Goal: Information Seeking & Learning: Learn about a topic

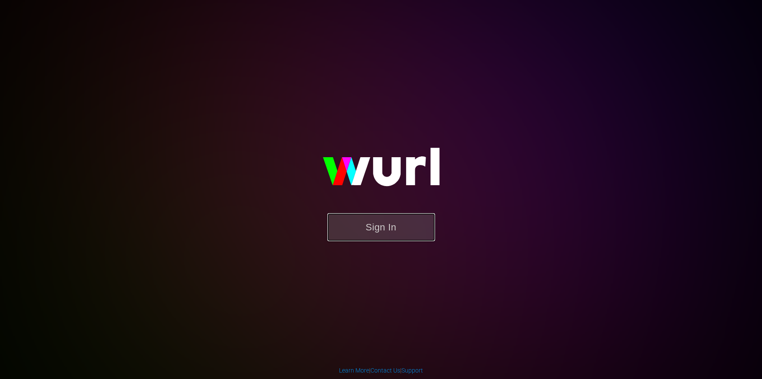
drag, startPoint x: 367, startPoint y: 218, endPoint x: 362, endPoint y: 212, distance: 7.9
click at [367, 218] on button "Sign In" at bounding box center [381, 227] width 108 height 28
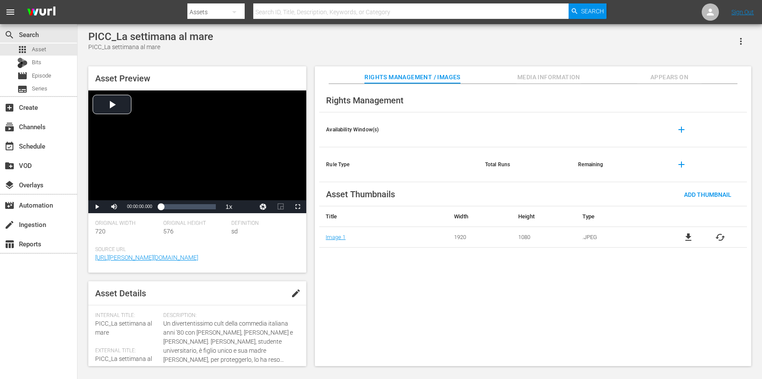
click at [292, 9] on input "text" at bounding box center [410, 12] width 315 height 21
type input "toto"
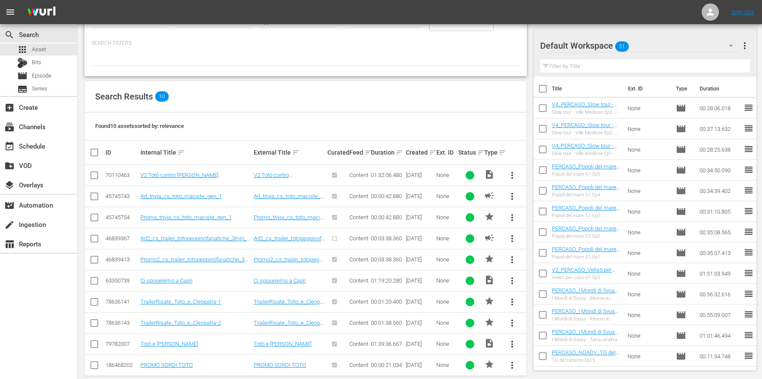
scroll to position [106, 0]
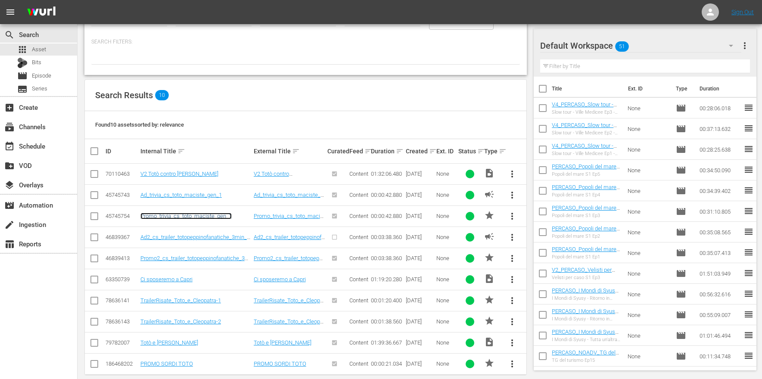
click at [199, 217] on link "Promo_trivia_cs_toto_maciste_gen_1" at bounding box center [185, 216] width 91 height 6
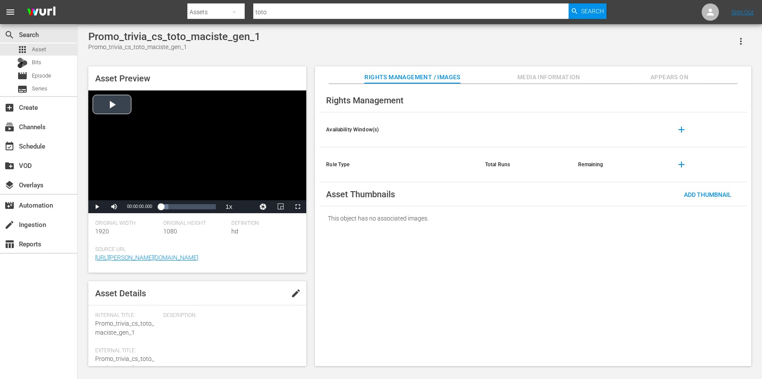
click at [112, 106] on div "Video Player" at bounding box center [197, 145] width 218 height 110
click at [176, 207] on div "Loaded : 83.84% 00:00:12.060 00:00:01.915" at bounding box center [188, 206] width 55 height 9
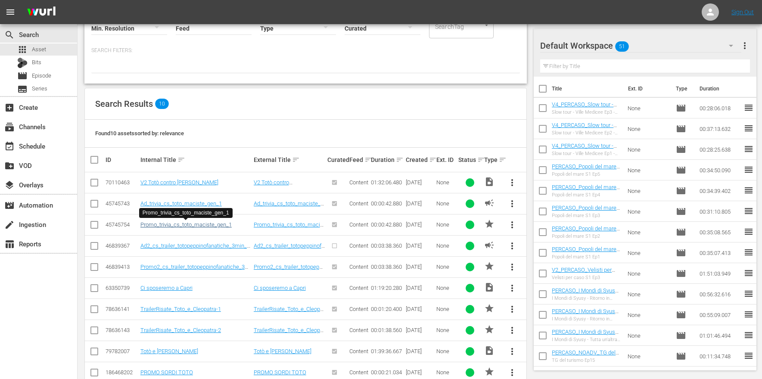
scroll to position [117, 0]
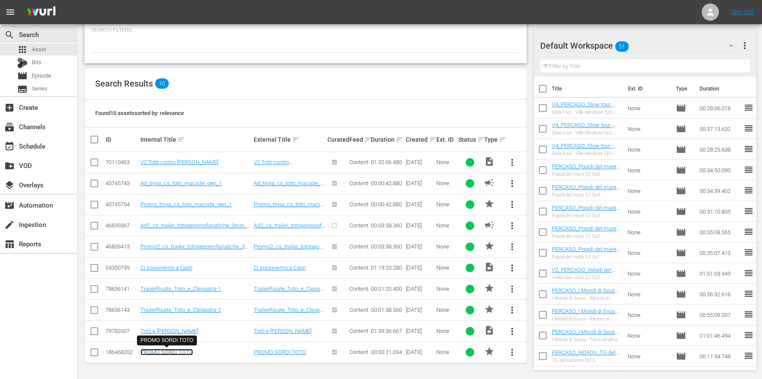
click at [188, 351] on link "PROMO SORDI TOTO" at bounding box center [166, 352] width 53 height 6
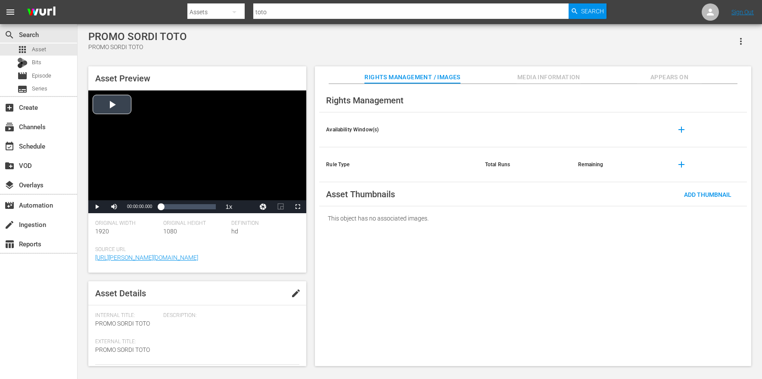
click at [122, 106] on div "Video Player" at bounding box center [197, 145] width 218 height 110
drag, startPoint x: 163, startPoint y: 232, endPoint x: 175, endPoint y: 232, distance: 12.5
click at [175, 232] on span "1080" at bounding box center [170, 231] width 14 height 7
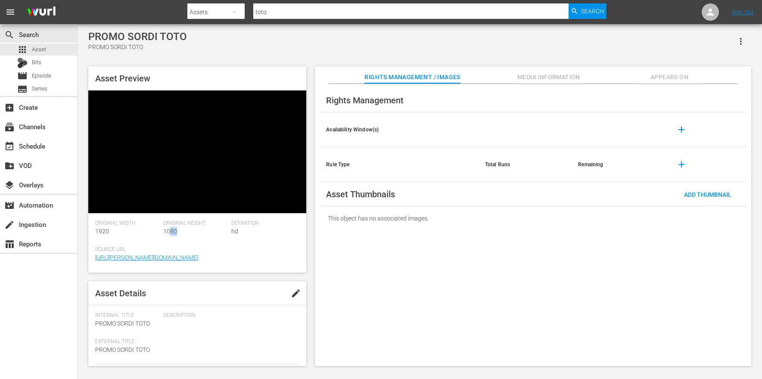
drag, startPoint x: 176, startPoint y: 232, endPoint x: 168, endPoint y: 232, distance: 7.8
click at [168, 232] on span "1080" at bounding box center [170, 231] width 14 height 7
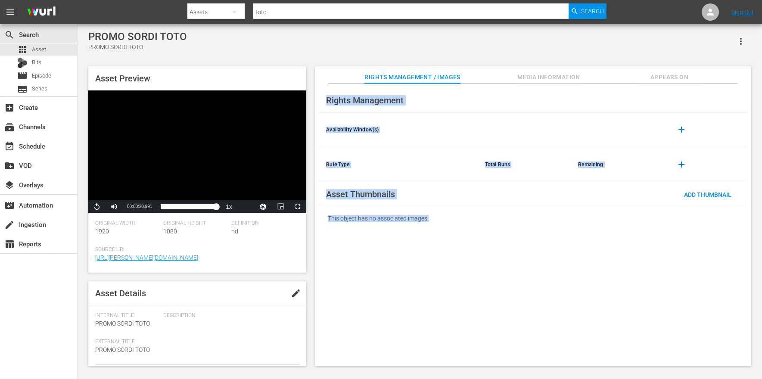
drag, startPoint x: 522, startPoint y: 55, endPoint x: 574, endPoint y: 229, distance: 182.1
click at [574, 229] on div "PROMO SORDI [PERSON_NAME] PROMO SORDI TOTO Asset Preview Video Player is loadin…" at bounding box center [420, 196] width 672 height 331
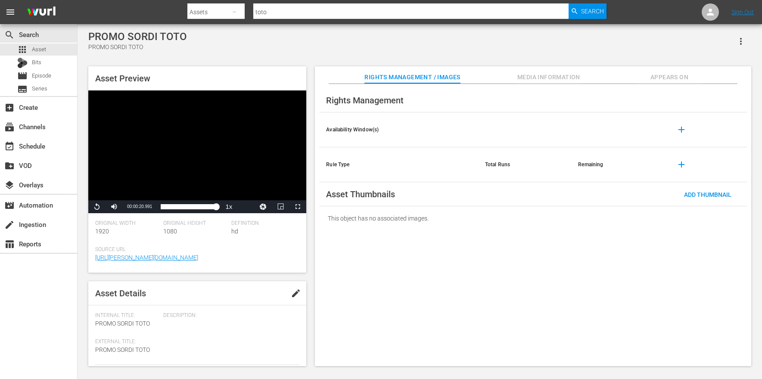
drag, startPoint x: 542, startPoint y: 281, endPoint x: 540, endPoint y: 285, distance: 4.4
click at [542, 281] on div "Rights Management Availability Window(s) add Rule Type Total Runs Remaining add…" at bounding box center [533, 225] width 436 height 283
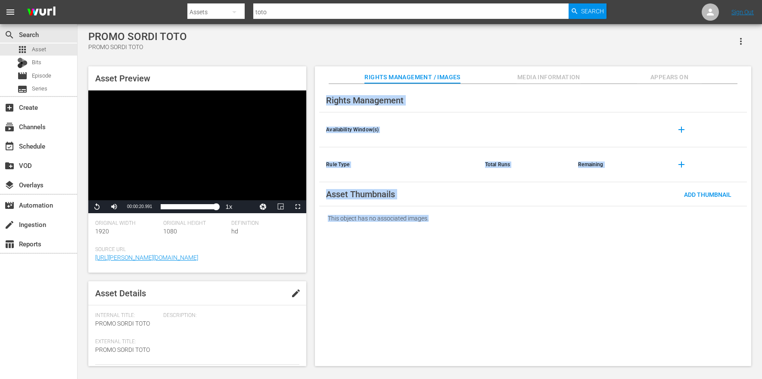
drag, startPoint x: 539, startPoint y: 287, endPoint x: 328, endPoint y: 61, distance: 309.7
click at [328, 61] on div "PROMO SORDI [PERSON_NAME] PROMO SORDI TOTO Asset Preview Video Player is loadin…" at bounding box center [420, 196] width 672 height 331
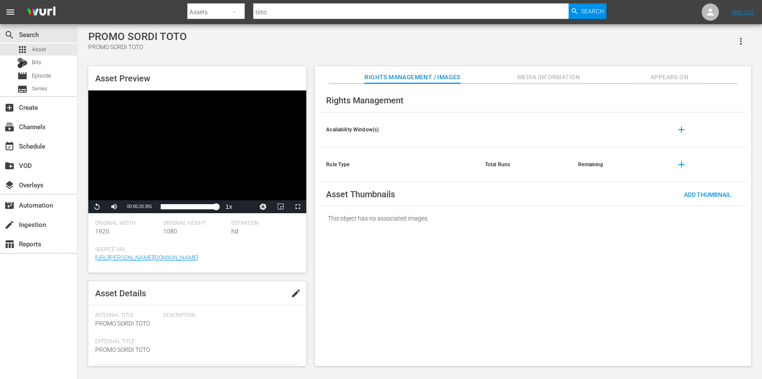
drag, startPoint x: 328, startPoint y: 61, endPoint x: 404, endPoint y: 59, distance: 75.9
click at [328, 61] on div "PROMO SORDI [PERSON_NAME] PROMO SORDI TOTO Asset Preview Video Player is loadin…" at bounding box center [420, 196] width 672 height 331
drag, startPoint x: 168, startPoint y: 206, endPoint x: 149, endPoint y: 207, distance: 18.5
click at [149, 207] on div "Play Mute Current Time 00:00:02.629 / Duration 00:00:20.991 Loaded : 100.00% 00…" at bounding box center [197, 206] width 218 height 13
drag, startPoint x: 160, startPoint y: 208, endPoint x: 144, endPoint y: 209, distance: 15.6
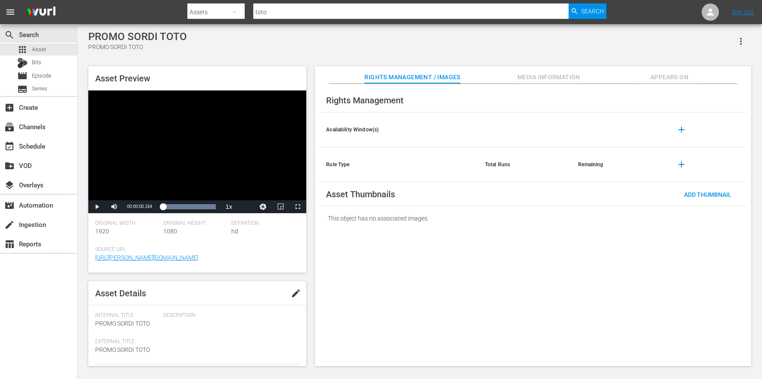
click at [144, 209] on div "Play Mute Current Time 00:00:00.164 / Duration 00:00:20.991 Loaded : 100.00% 00…" at bounding box center [197, 206] width 218 height 13
click at [97, 207] on span "Video Player" at bounding box center [97, 207] width 0 height 0
click at [153, 210] on div "Play Mute Current Time 00:00:02.957 / Duration 00:00:20.991 Loaded : 100.00% 00…" at bounding box center [197, 206] width 218 height 13
drag, startPoint x: 178, startPoint y: 231, endPoint x: 164, endPoint y: 233, distance: 14.5
click at [164, 233] on div "Original Height 1080" at bounding box center [197, 233] width 68 height 26
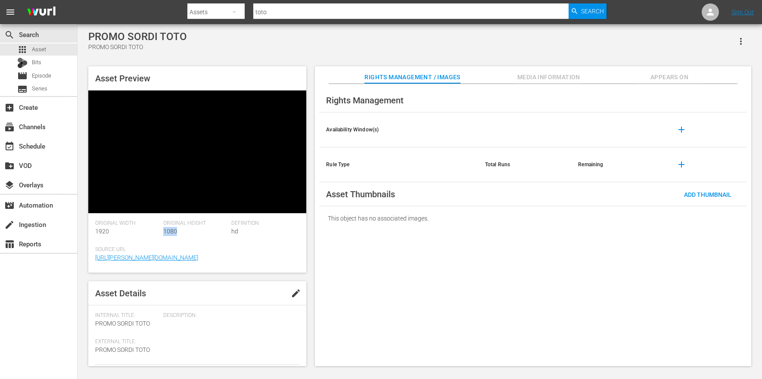
click at [164, 233] on span "1080" at bounding box center [170, 231] width 14 height 7
drag, startPoint x: 163, startPoint y: 233, endPoint x: 177, endPoint y: 232, distance: 13.4
click at [177, 232] on div "Original Height 1080" at bounding box center [197, 233] width 68 height 26
click at [178, 232] on div "Original Height 1080" at bounding box center [197, 233] width 68 height 26
drag, startPoint x: 178, startPoint y: 231, endPoint x: 166, endPoint y: 232, distance: 11.7
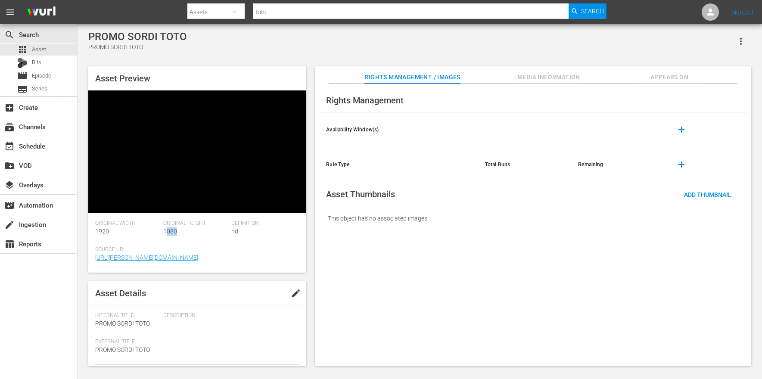
click at [166, 232] on div "Original Height 1080" at bounding box center [197, 233] width 68 height 26
drag, startPoint x: 160, startPoint y: 178, endPoint x: 147, endPoint y: 181, distance: 13.7
click at [160, 178] on div "Video Player" at bounding box center [197, 145] width 218 height 110
drag, startPoint x: 164, startPoint y: 208, endPoint x: 150, endPoint y: 210, distance: 14.3
click at [150, 210] on div "Play Mute Current Time 00:00:15.827 / Duration 00:00:20.991 Loaded : 100.00% 00…" at bounding box center [197, 206] width 218 height 13
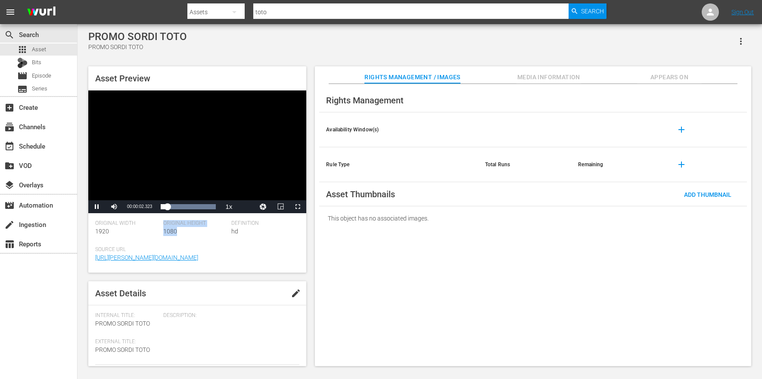
drag, startPoint x: 159, startPoint y: 234, endPoint x: 181, endPoint y: 235, distance: 22.9
click at [181, 235] on div "Original Width 1920 Original Height 1080 Definition hd" at bounding box center [197, 233] width 204 height 26
click at [181, 235] on div "Original Height 1080" at bounding box center [197, 233] width 68 height 26
drag, startPoint x: 177, startPoint y: 230, endPoint x: 163, endPoint y: 226, distance: 14.4
click at [163, 226] on div "Original Height 1080" at bounding box center [197, 233] width 68 height 26
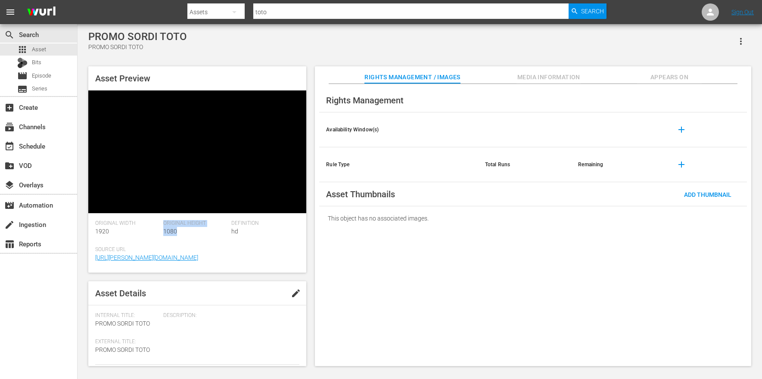
click at [163, 226] on span "Original Height" at bounding box center [195, 223] width 64 height 7
drag, startPoint x: 164, startPoint y: 224, endPoint x: 181, endPoint y: 231, distance: 18.0
click at [181, 231] on div "Original Height 1080" at bounding box center [197, 233] width 68 height 26
drag, startPoint x: 173, startPoint y: 231, endPoint x: 164, endPoint y: 226, distance: 10.3
click at [164, 226] on div "Original Height 1080" at bounding box center [197, 233] width 68 height 26
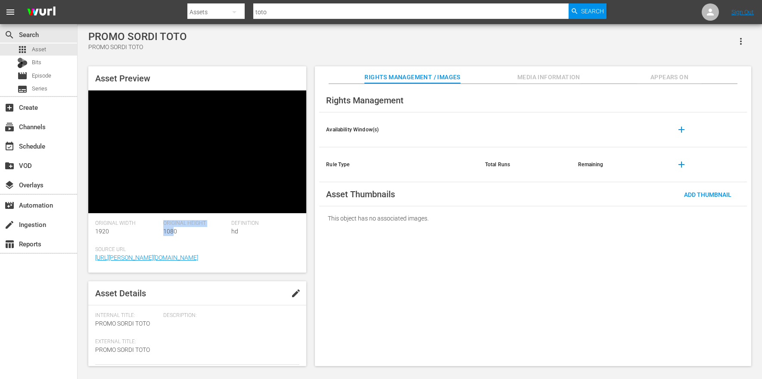
click at [164, 226] on span "Original Height" at bounding box center [195, 223] width 64 height 7
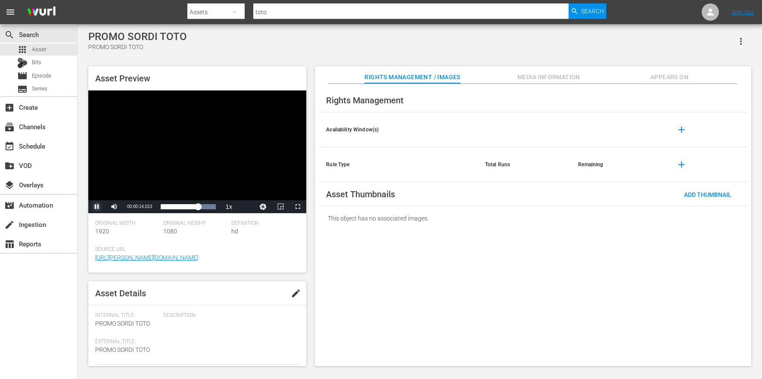
click at [97, 207] on span "Video Player" at bounding box center [97, 207] width 0 height 0
click at [192, 209] on div "00:00:14.370" at bounding box center [176, 206] width 31 height 9
click at [97, 207] on span "Video Player" at bounding box center [97, 207] width 0 height 0
click at [166, 161] on div "Video Player" at bounding box center [197, 145] width 218 height 110
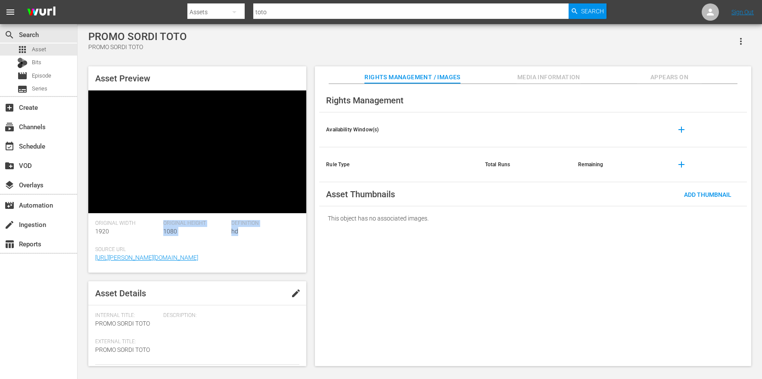
drag, startPoint x: 162, startPoint y: 229, endPoint x: 246, endPoint y: 232, distance: 84.5
click at [246, 232] on div "Original Width 1920 Original Height 1080 Definition hd" at bounding box center [197, 233] width 204 height 26
click at [246, 232] on div "Definition hd" at bounding box center [265, 233] width 68 height 26
drag, startPoint x: 247, startPoint y: 232, endPoint x: 228, endPoint y: 224, distance: 20.3
click at [228, 224] on div "Original Width 1920 Original Height 1080 Definition hd" at bounding box center [197, 233] width 204 height 26
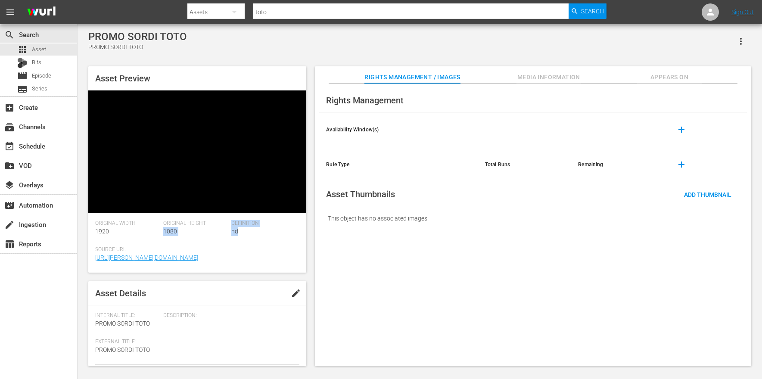
click at [229, 222] on div "Original Height 1080" at bounding box center [197, 233] width 68 height 26
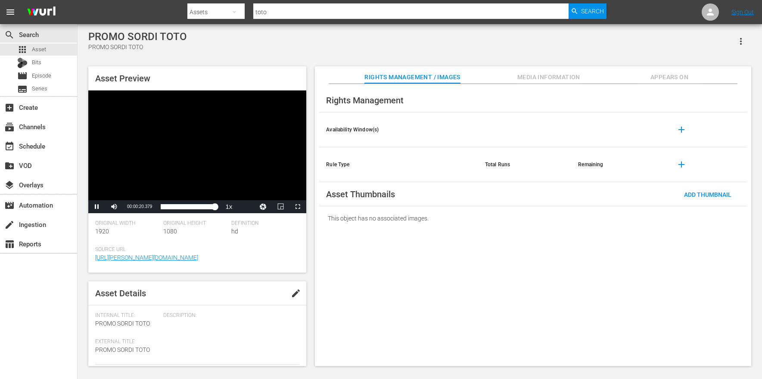
click at [164, 156] on div "Video Player" at bounding box center [197, 145] width 218 height 110
